Goal: Book appointment/travel/reservation

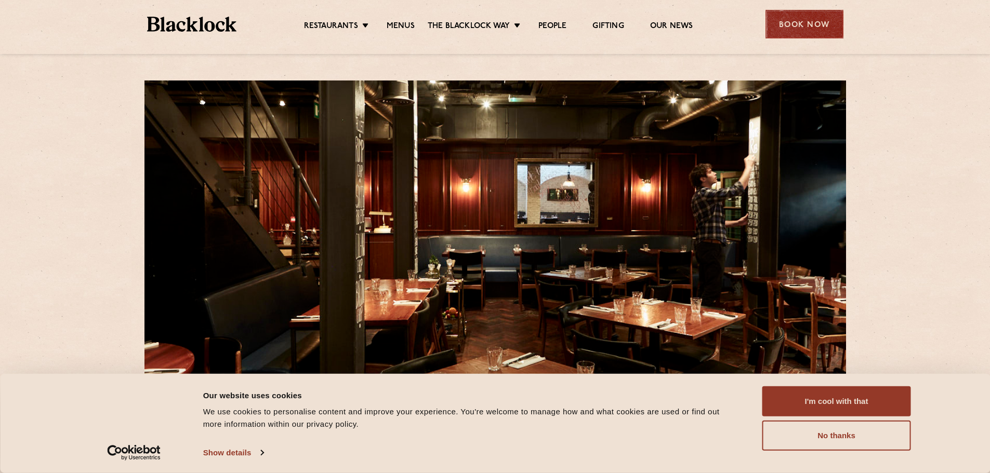
click at [784, 27] on div "Book Now" at bounding box center [804, 24] width 78 height 29
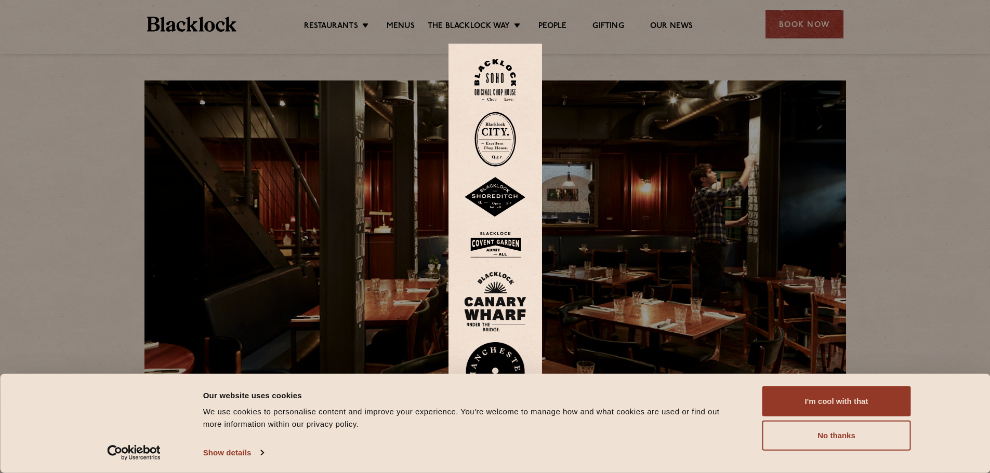
click at [497, 81] on img at bounding box center [495, 80] width 42 height 42
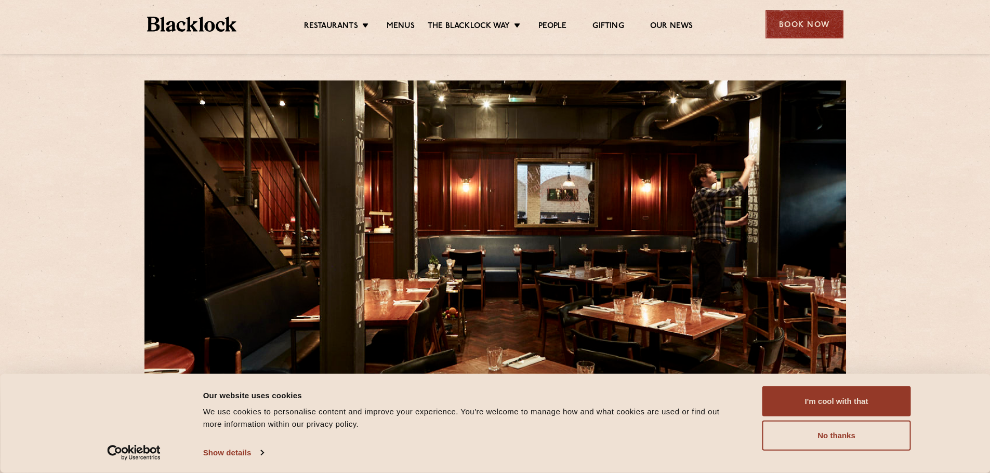
click at [800, 33] on div "Book Now" at bounding box center [804, 24] width 78 height 29
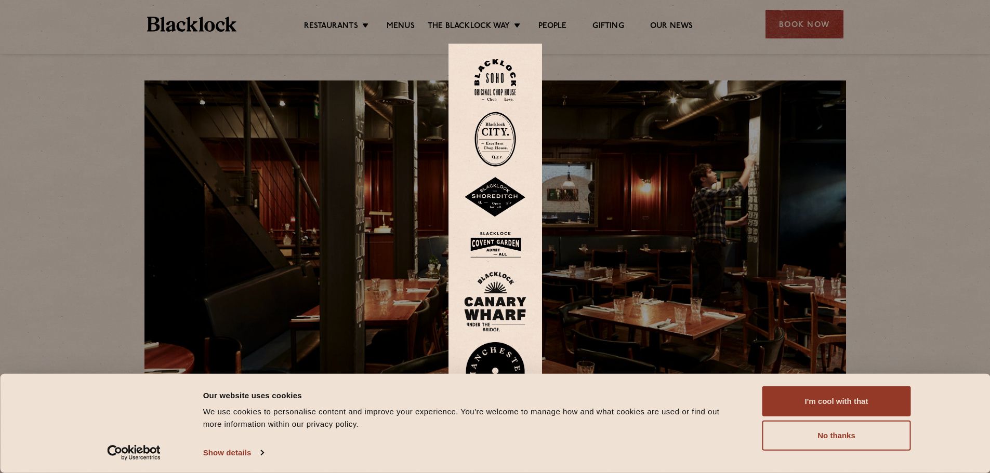
click at [497, 95] on img at bounding box center [495, 80] width 42 height 42
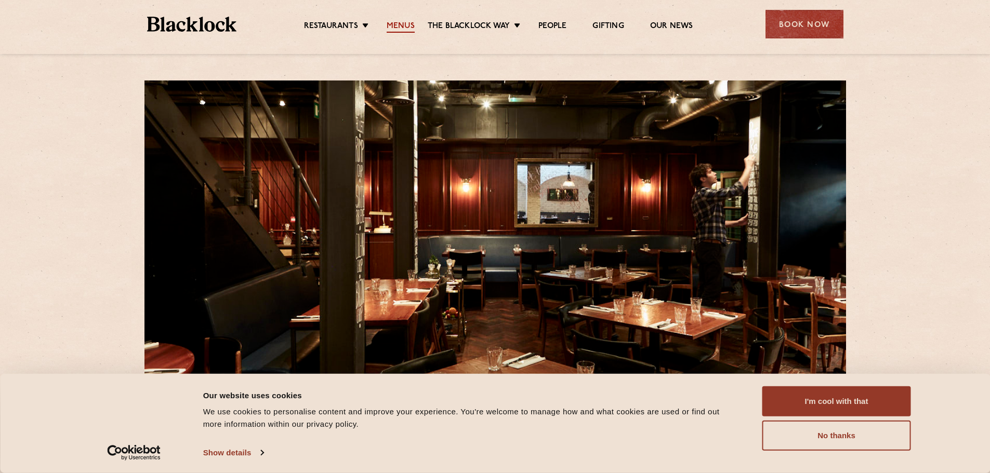
click at [402, 26] on link "Menus" at bounding box center [401, 26] width 28 height 11
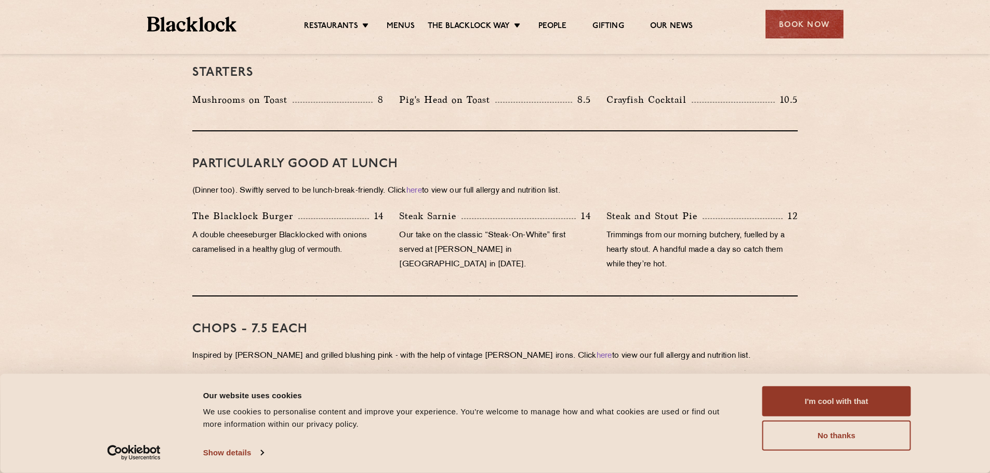
scroll to position [572, 0]
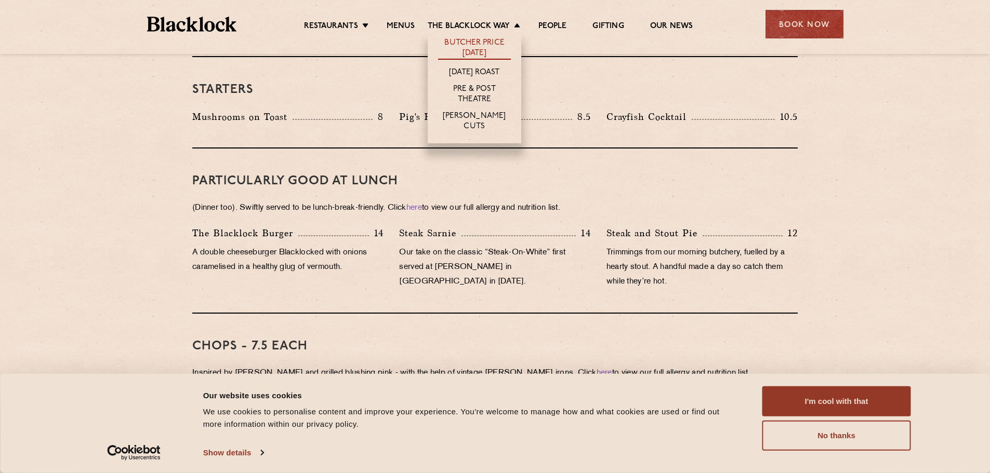
click at [483, 50] on link "Butcher Price [DATE]" at bounding box center [474, 49] width 73 height 22
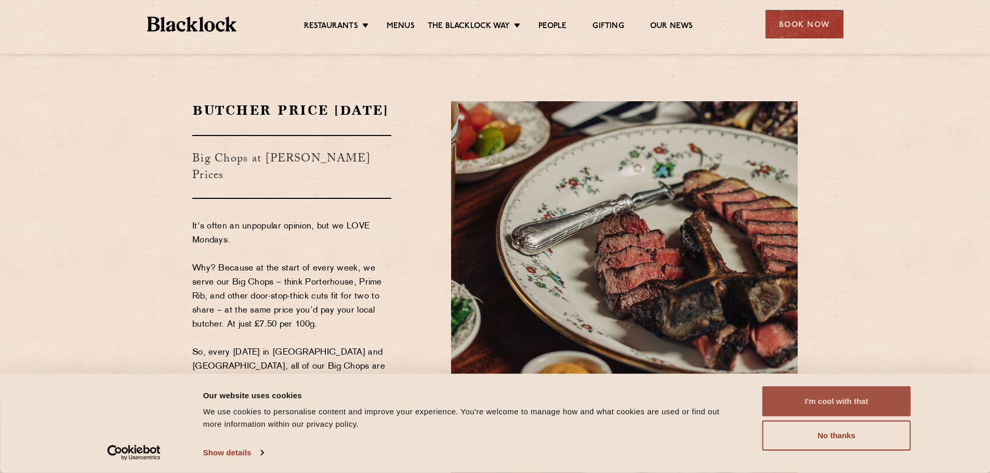
click at [842, 394] on button "I'm cool with that" at bounding box center [836, 402] width 149 height 30
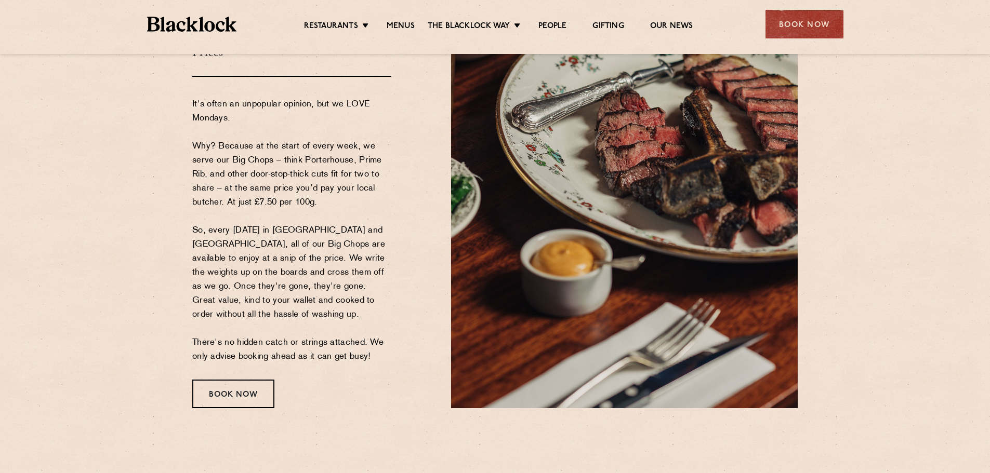
scroll to position [156, 0]
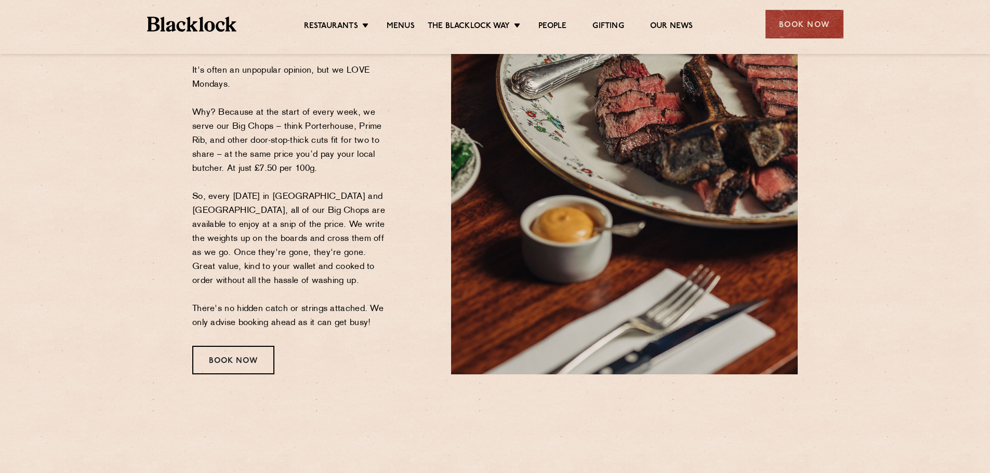
click at [245, 360] on div "Book Now" at bounding box center [233, 360] width 82 height 29
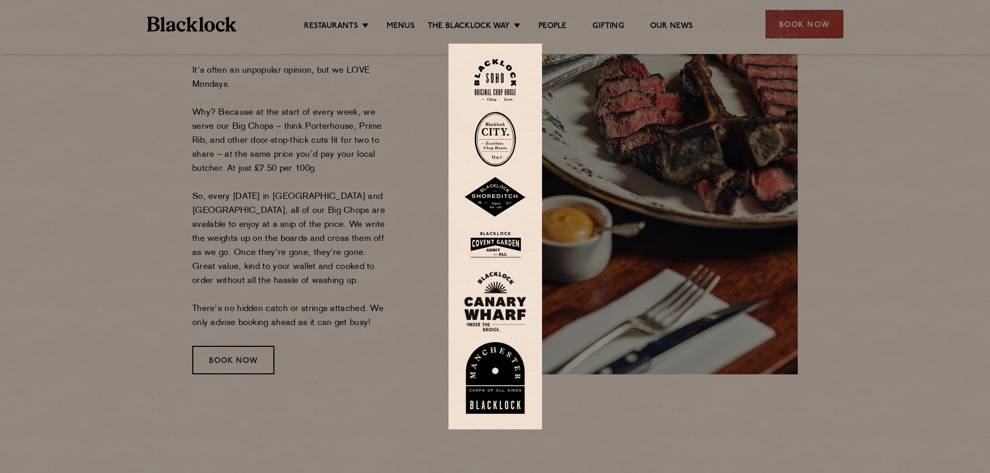
click at [501, 84] on img at bounding box center [495, 80] width 42 height 42
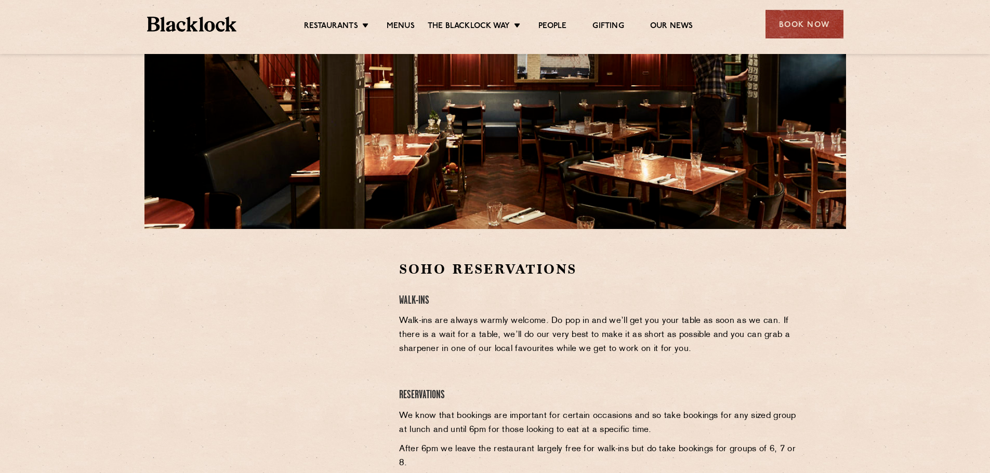
scroll to position [156, 0]
